Goal: Navigation & Orientation: Find specific page/section

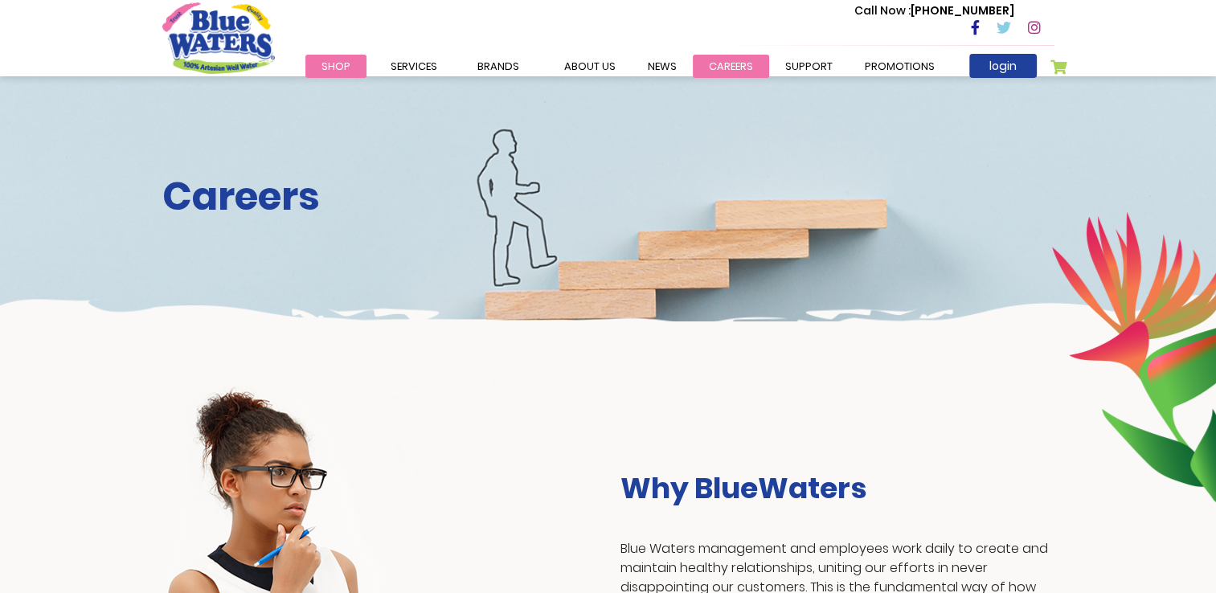
click at [743, 61] on link "careers" at bounding box center [731, 66] width 76 height 23
click at [740, 63] on link "careers" at bounding box center [731, 66] width 76 height 23
click at [730, 69] on link "careers" at bounding box center [731, 66] width 76 height 23
drag, startPoint x: 0, startPoint y: 0, endPoint x: 730, endPoint y: 69, distance: 733.1
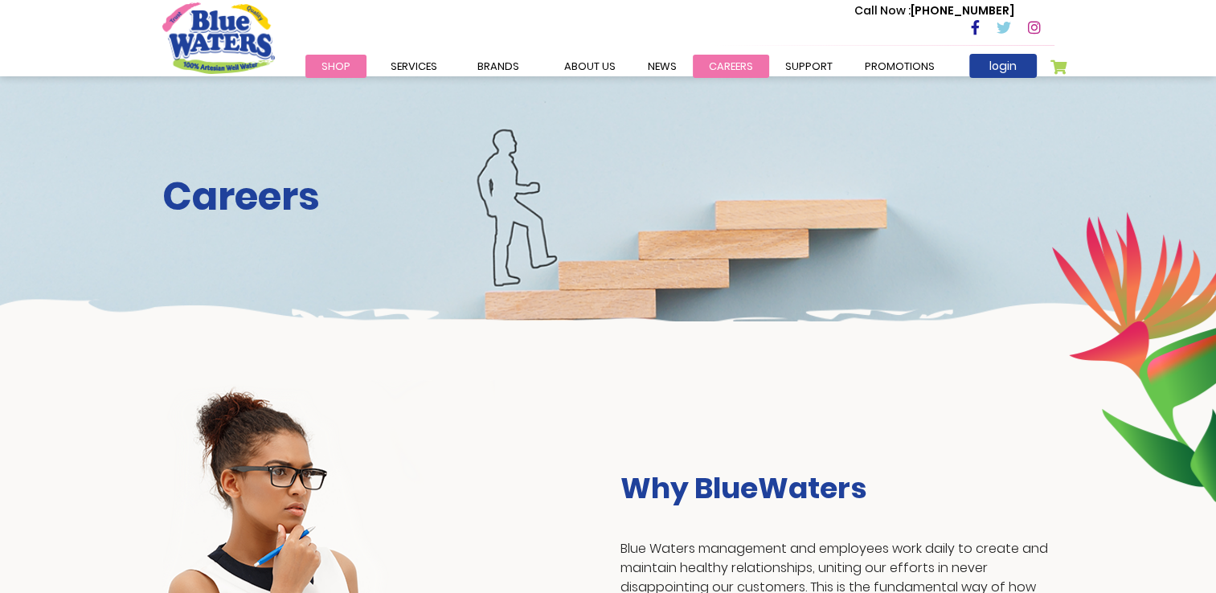
click at [730, 69] on link "careers" at bounding box center [731, 66] width 76 height 23
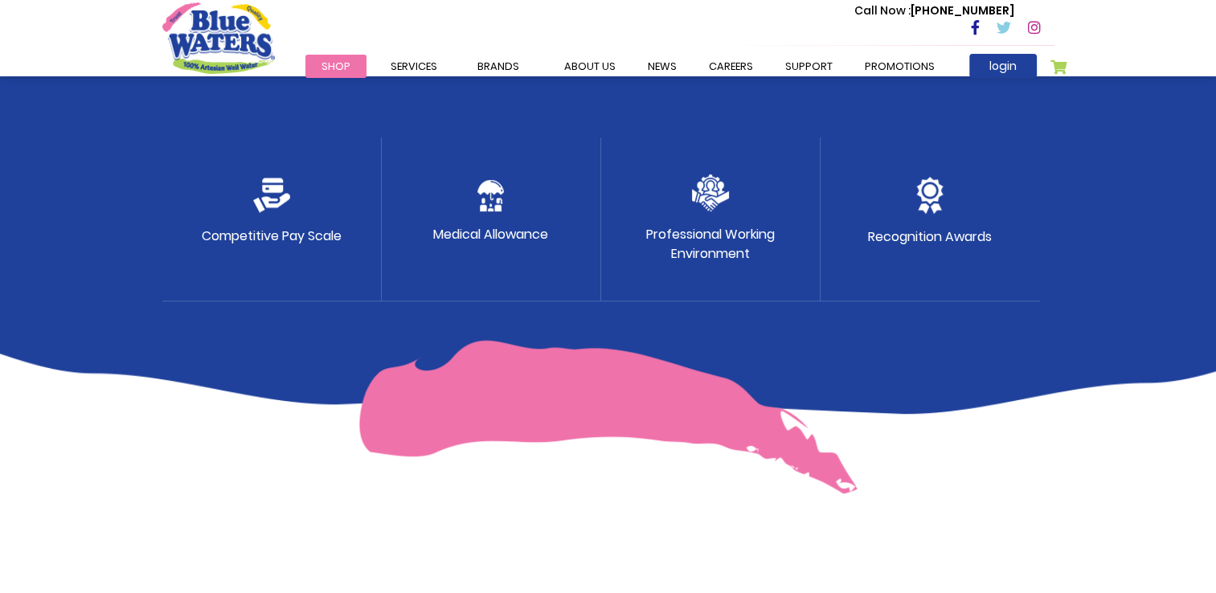
scroll to position [918, 0]
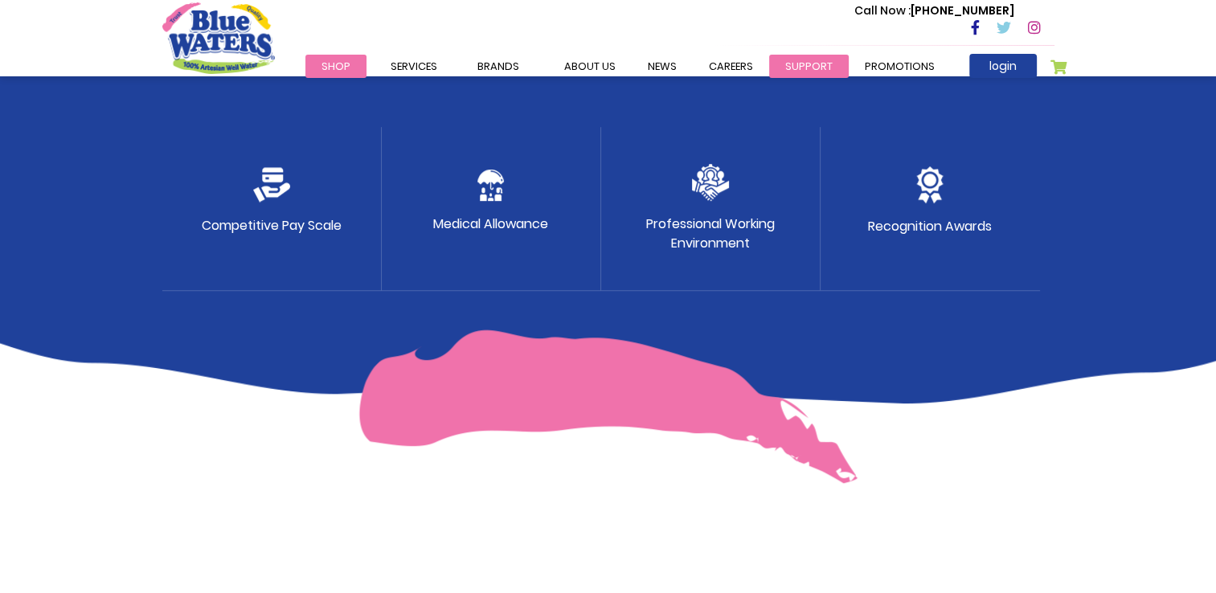
click at [805, 73] on link "support" at bounding box center [809, 66] width 80 height 23
